Goal: Transaction & Acquisition: Purchase product/service

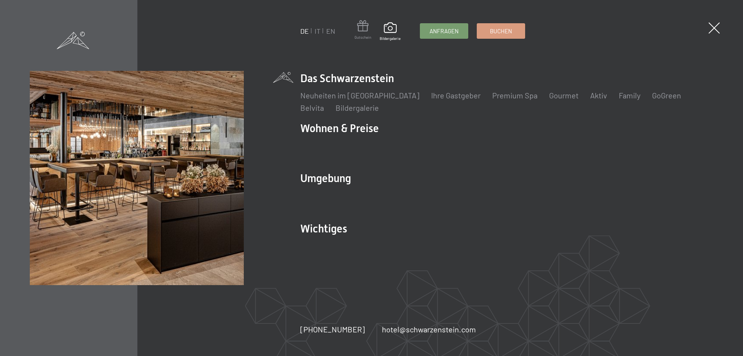
click at [358, 27] on span at bounding box center [362, 27] width 17 height 14
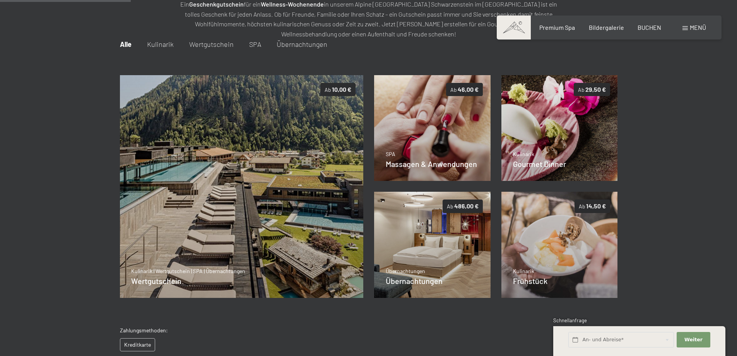
click at [219, 40] on span "Wertgutschein" at bounding box center [211, 44] width 44 height 9
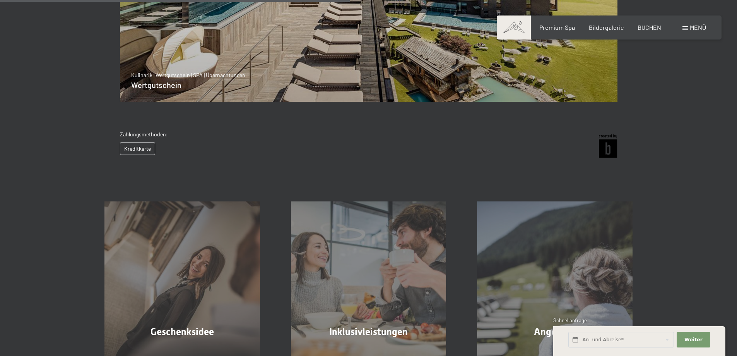
scroll to position [315, 0]
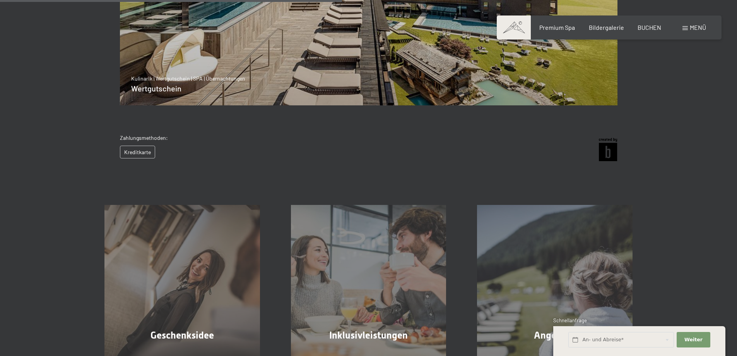
click at [134, 152] on div "Kreditkarte" at bounding box center [144, 151] width 48 height 13
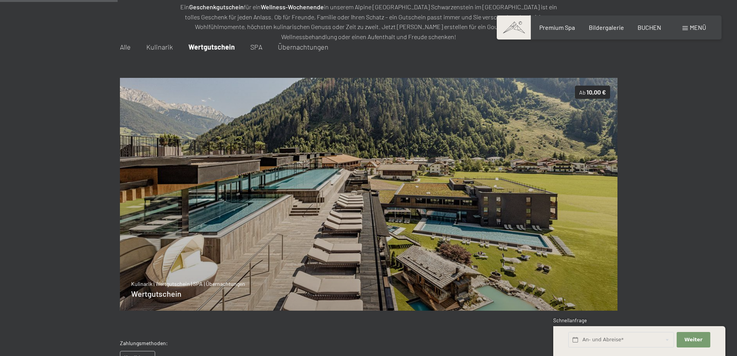
scroll to position [108, 0]
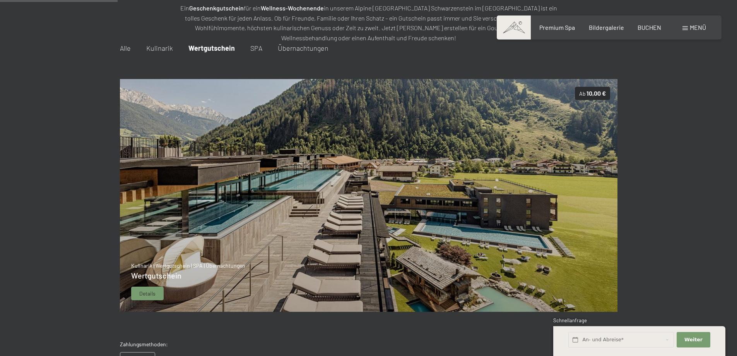
click at [598, 92] on span "10,00 €" at bounding box center [596, 92] width 19 height 7
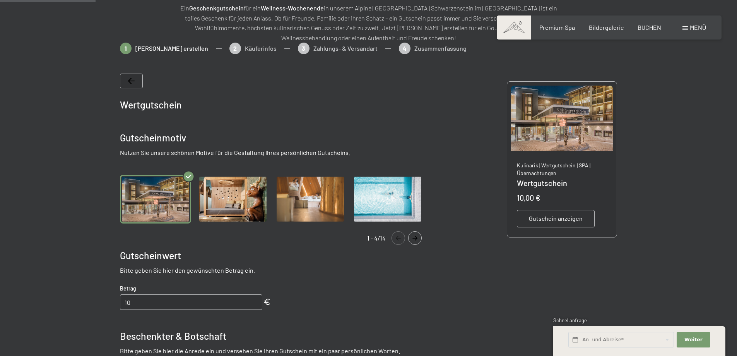
scroll to position [112, 0]
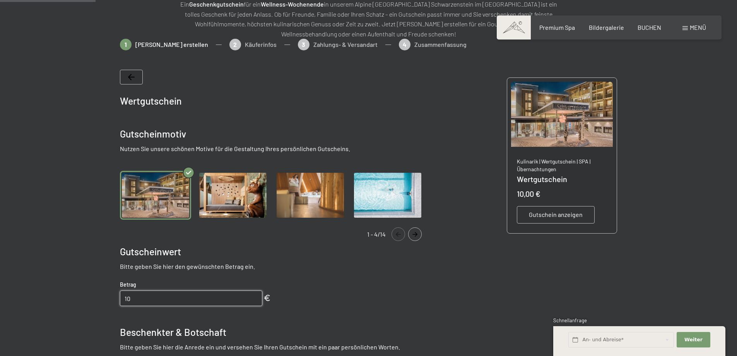
drag, startPoint x: 144, startPoint y: 294, endPoint x: 119, endPoint y: 298, distance: 25.1
click at [119, 298] on bn-voucher-app at bounding box center [368, 296] width 528 height 515
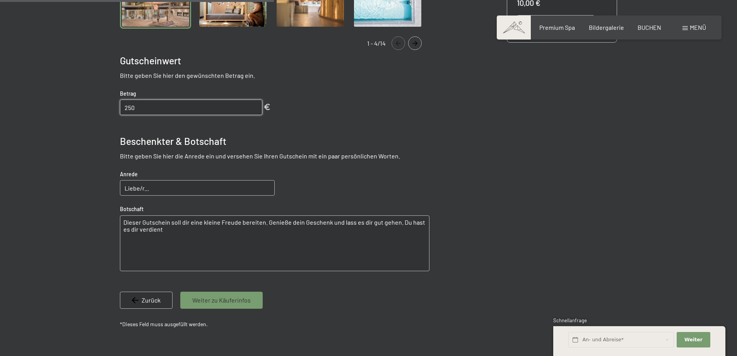
scroll to position [321, 0]
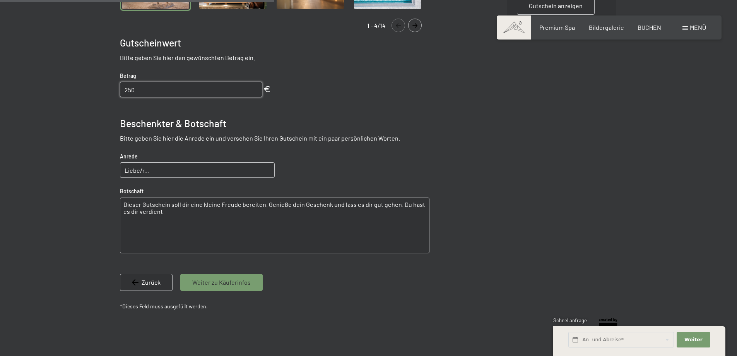
type input "250"
click at [193, 169] on input "Liebe/r..." at bounding box center [197, 169] width 155 height 15
type input "Liebe Julia und Lieber Hans Peter!"
click at [165, 212] on textarea "Dieser Gutschein soll dir eine kleine Freude bereiten. Genieße dein Geschenk un…" at bounding box center [275, 225] width 310 height 56
click at [187, 204] on textarea "Dieser Gutschein soll dir eine kleine Freude bereiten. Genieße dein Geschenk un…" at bounding box center [275, 225] width 310 height 56
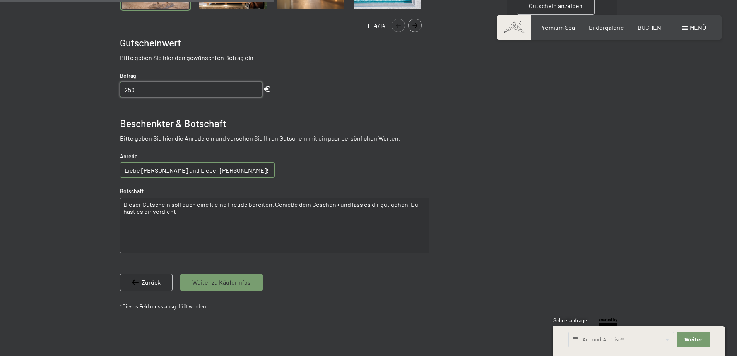
click at [291, 206] on textarea "Dieser Gutschein soll euch eine kleine Freude bereiten. Genieße dein Geschenk u…" at bounding box center [275, 225] width 310 height 56
drag, startPoint x: 304, startPoint y: 204, endPoint x: 294, endPoint y: 207, distance: 10.8
click at [294, 207] on textarea "Dieser Gutschein soll euch eine kleine Freude bereiten. Genießt dein Geschenk u…" at bounding box center [275, 225] width 310 height 56
click at [349, 204] on div "Buchen Anfragen Premium Spa Bildergalerie BUCHEN Menü DE IT EN Gutschein Bilder…" at bounding box center [368, 293] width 737 height 1228
drag, startPoint x: 349, startPoint y: 205, endPoint x: 373, endPoint y: 204, distance: 24.0
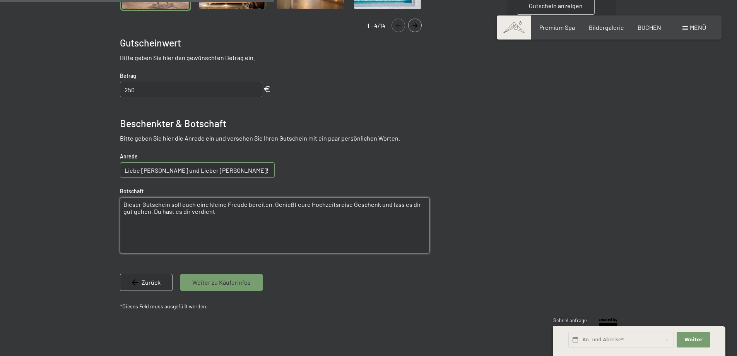
click at [373, 204] on textarea "Dieser Gutschein soll euch eine kleine Freude bereiten. Genießt eure Hochzeitsr…" at bounding box center [275, 225] width 310 height 56
click at [369, 206] on textarea "Dieser Gutschein soll euch eine kleine Freude bereiten. Genießt eure Hochzeitsr…" at bounding box center [275, 225] width 310 height 56
click at [388, 205] on textarea "Dieser Gutschein soll euch eine kleine Freude bereiten. Genießt eure Hochzeitsr…" at bounding box center [275, 225] width 310 height 56
click at [129, 213] on textarea "Dieser Gutschein soll euch eine kleine Freude bereiten. Genießt eure Hochzeitsr…" at bounding box center [275, 225] width 310 height 56
click at [142, 210] on textarea "Dieser Gutschein soll euch eine kleine Freude bereiten. Genießt eure Hochzeitsr…" at bounding box center [275, 225] width 310 height 56
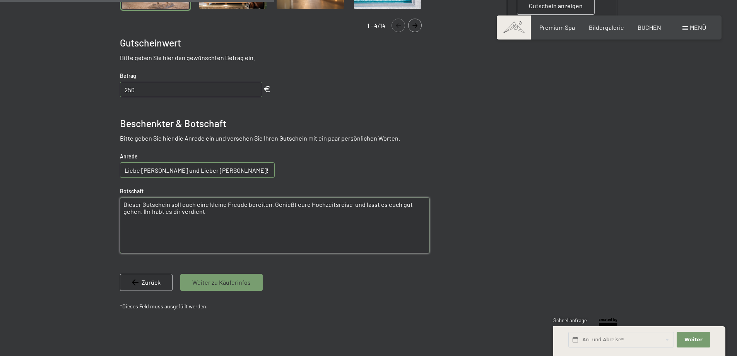
click at [158, 213] on textarea "Dieser Gutschein soll euch eine kleine Freude bereiten. Genießt eure Hochzeitsr…" at bounding box center [275, 225] width 310 height 56
click at [190, 211] on textarea "Dieser Gutschein soll euch eine kleine Freude bereiten. Genießt eure Hochzeitsr…" at bounding box center [275, 225] width 310 height 56
type textarea "Dieser Gutschein soll euch eine kleine Freude bereiten. Genießt eure Hochzeitsr…"
click at [244, 281] on span "Weiter zu Käuferinfos" at bounding box center [221, 282] width 58 height 9
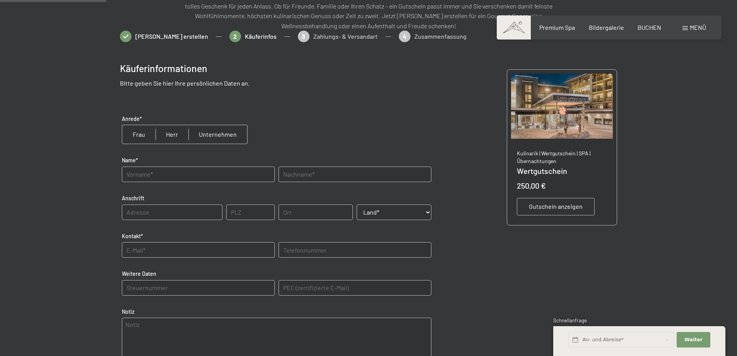
scroll to position [112, 0]
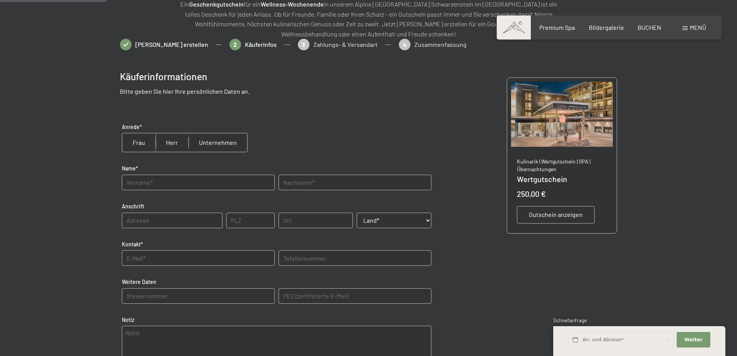
click at [139, 142] on input "radio" at bounding box center [138, 142] width 33 height 19
radio input "true"
click at [152, 182] on input "text" at bounding box center [198, 181] width 153 height 15
type input "Susanne"
type input "Eder"
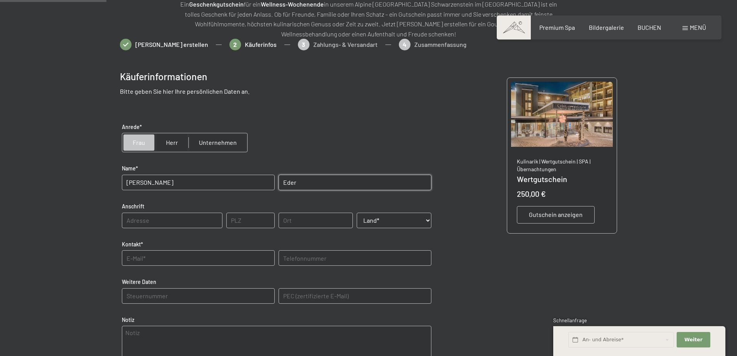
type input "5760"
type input "Saalfelden am Steinernen Meer"
select select "AUT"
type input "066475036113"
type E-Mail\) "susanne.schreder@gmx.at"
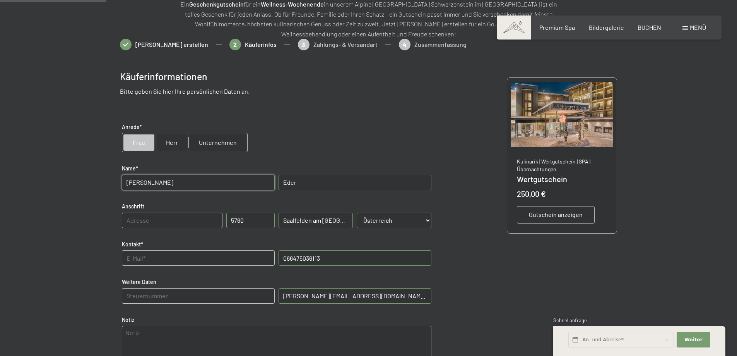
click at [164, 258] on input "text" at bounding box center [198, 257] width 153 height 15
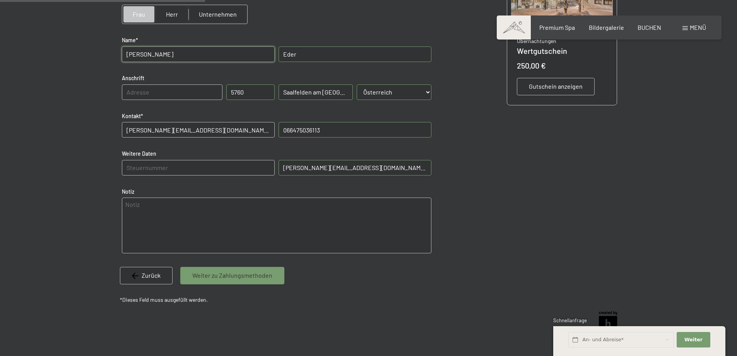
scroll to position [247, 0]
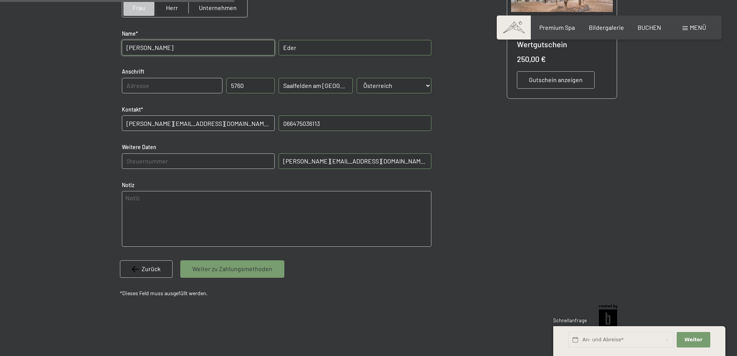
type input "susanne.schreder@gmx.at"
click at [266, 270] on span "Weiter zu Zahlungsmethoden" at bounding box center [232, 268] width 80 height 9
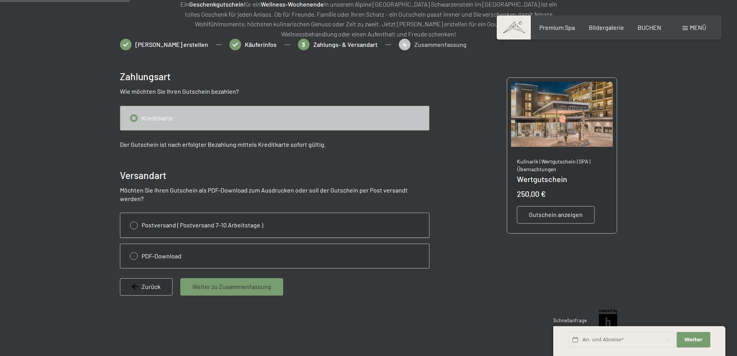
click at [132, 216] on input "radio" at bounding box center [274, 225] width 309 height 24
radio input "true"
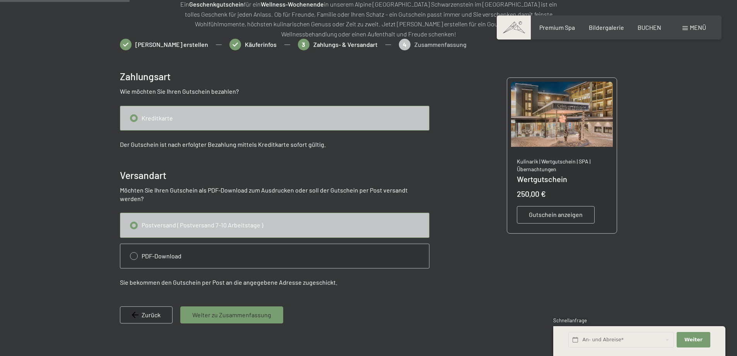
click at [228, 310] on span "Weiter zu Zusammenfassung" at bounding box center [231, 314] width 79 height 9
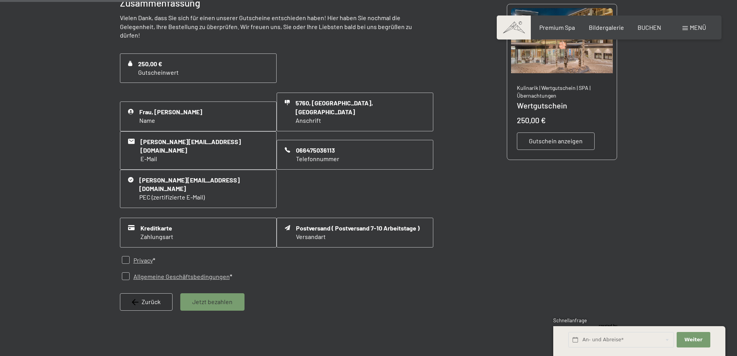
scroll to position [187, 0]
drag, startPoint x: 126, startPoint y: 230, endPoint x: 128, endPoint y: 237, distance: 7.3
click at [126, 255] on input "checkbox" at bounding box center [126, 259] width 8 height 8
checkbox input "true"
click at [125, 271] on input "checkbox" at bounding box center [126, 275] width 8 height 8
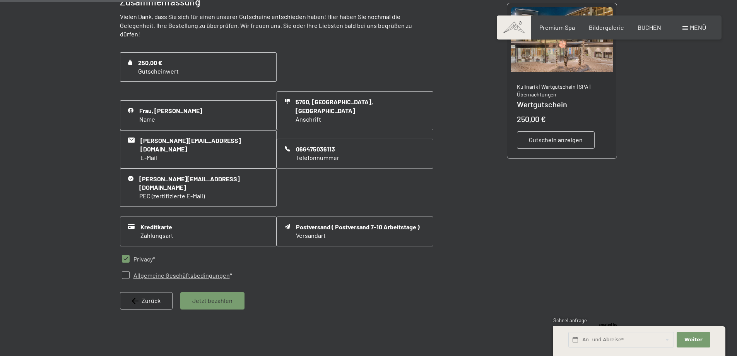
checkbox input "true"
click at [206, 296] on span "Jetzt bezahlen" at bounding box center [212, 300] width 40 height 9
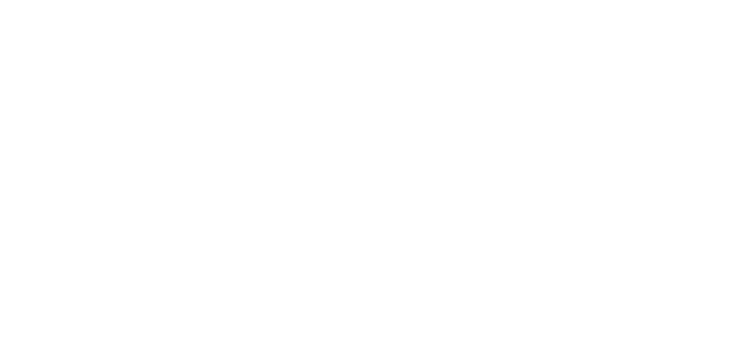
scroll to position [0, 0]
